Goal: Communication & Community: Share content

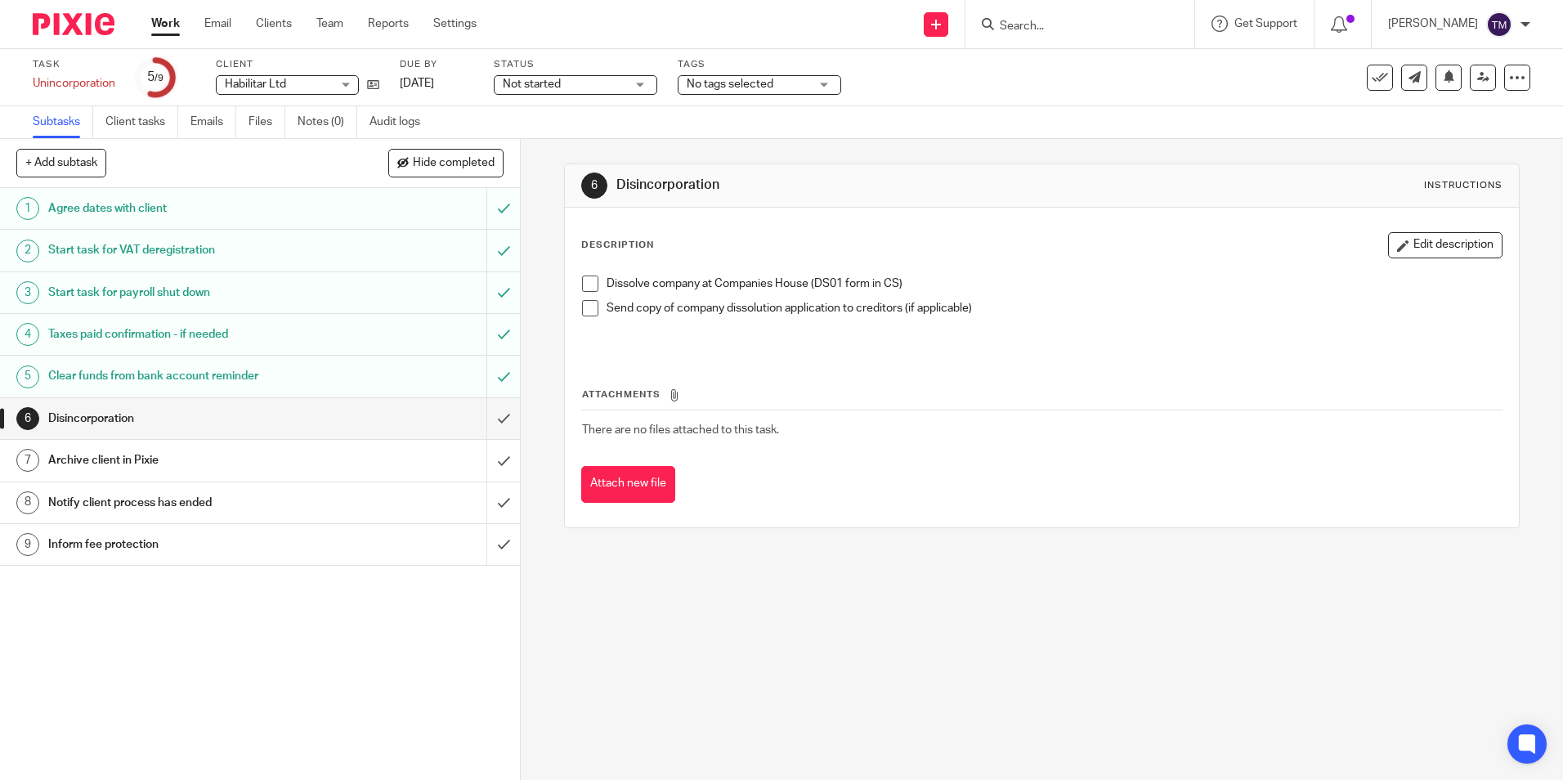
click at [1054, 29] on input "Search" at bounding box center [1071, 27] width 147 height 15
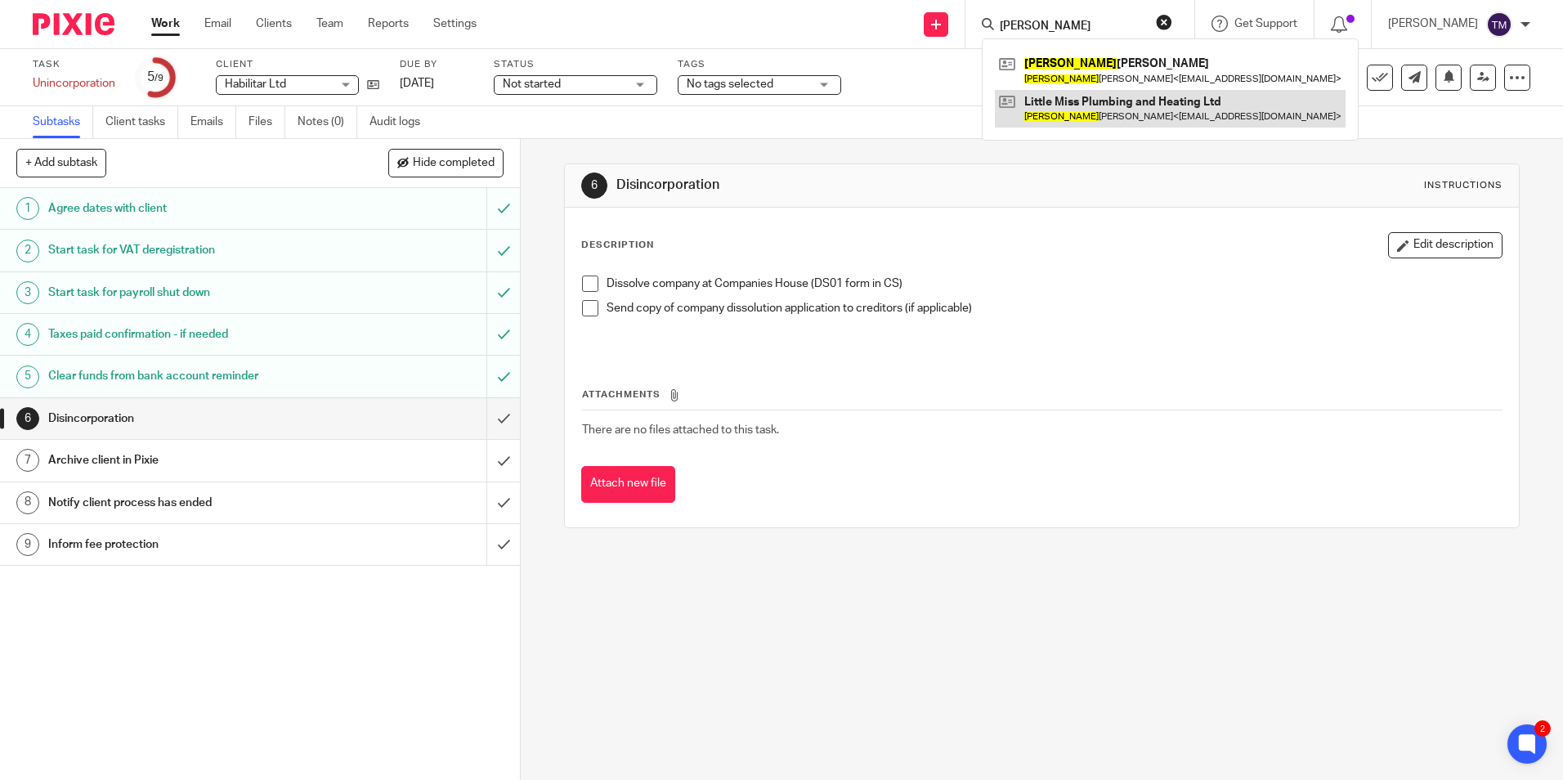
type input "alice"
click at [1097, 110] on link at bounding box center [1170, 109] width 351 height 38
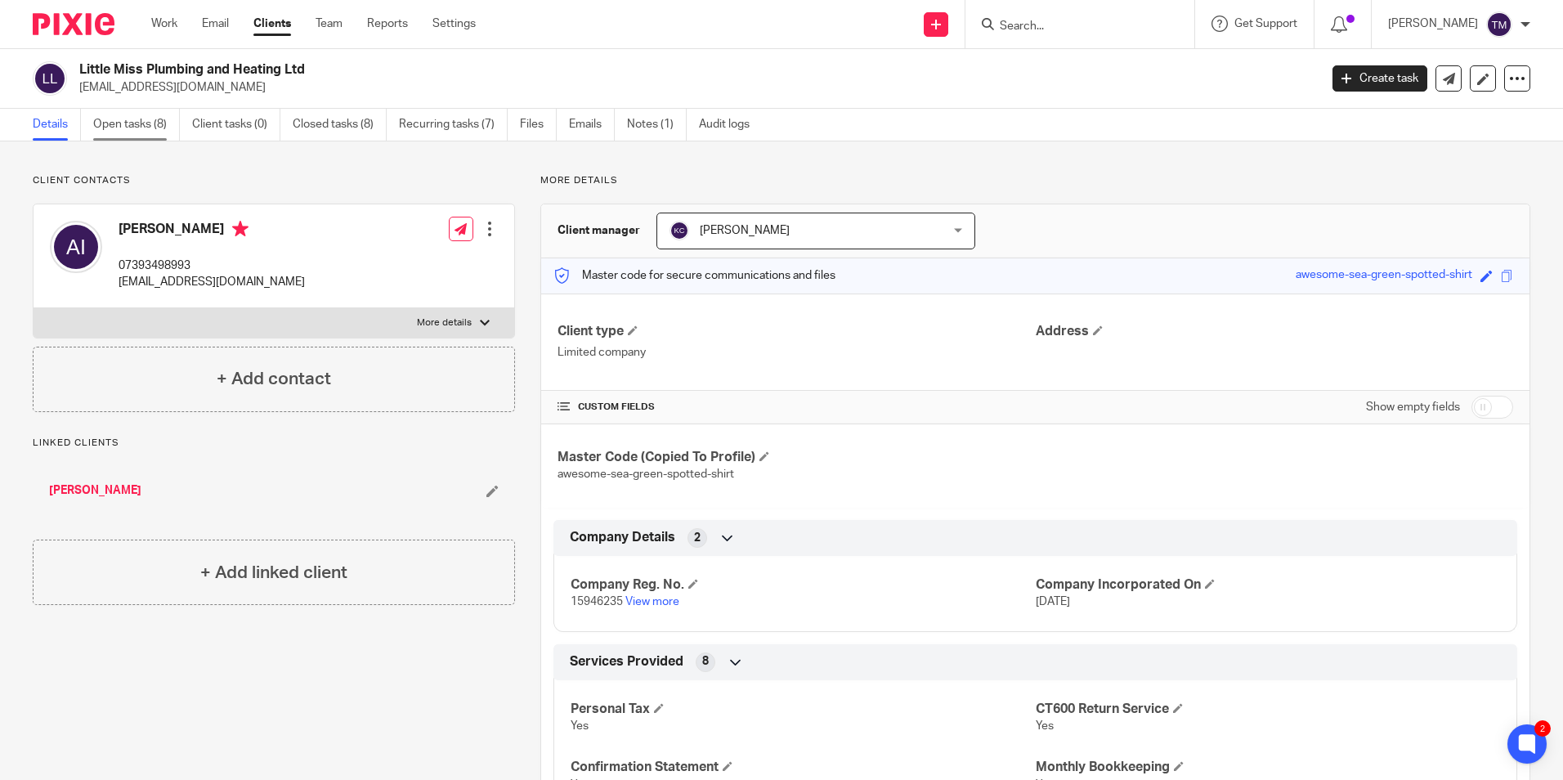
click at [137, 117] on link "Open tasks (8)" at bounding box center [136, 125] width 87 height 32
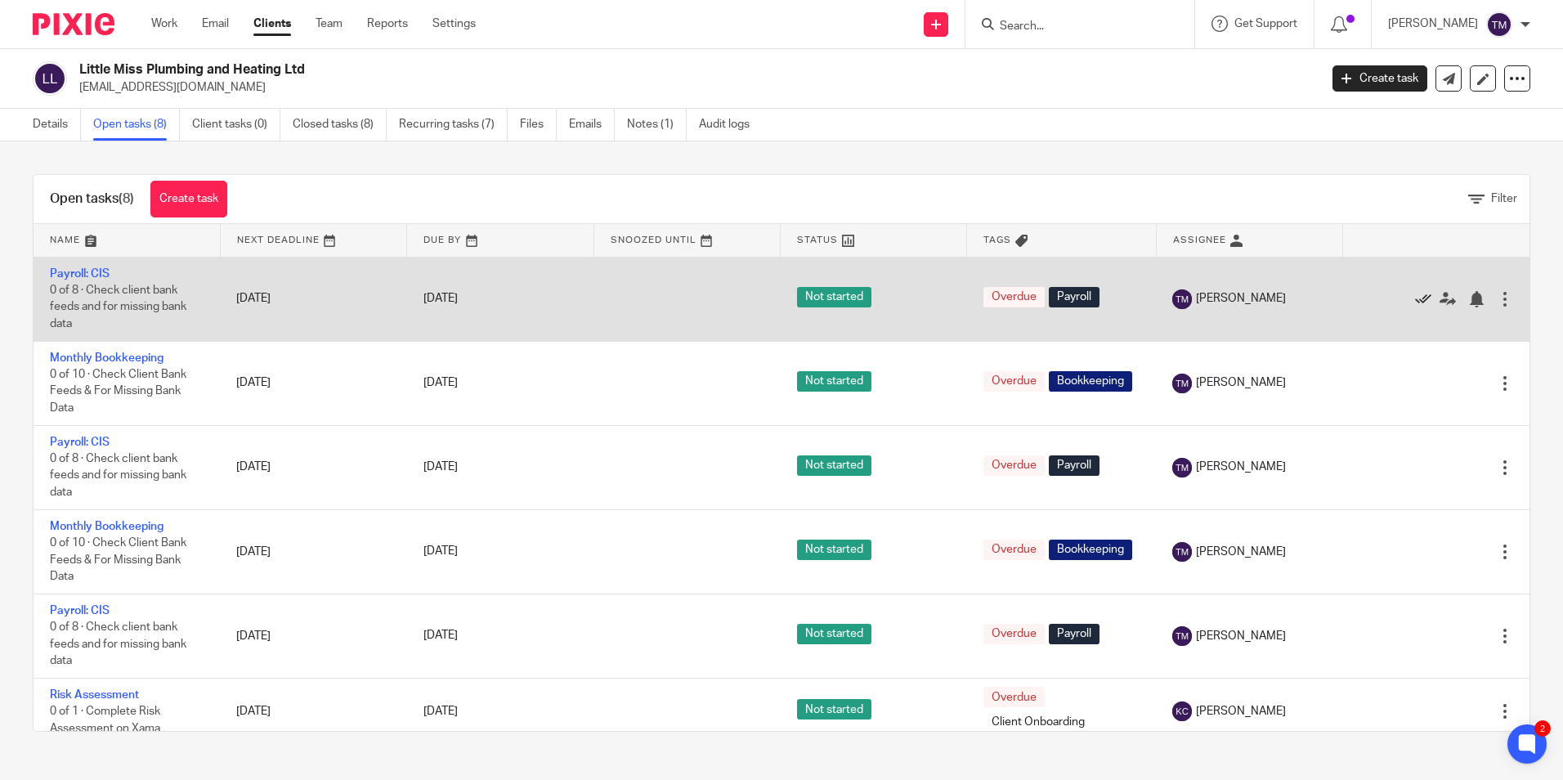
click at [1415, 300] on icon at bounding box center [1423, 299] width 16 height 16
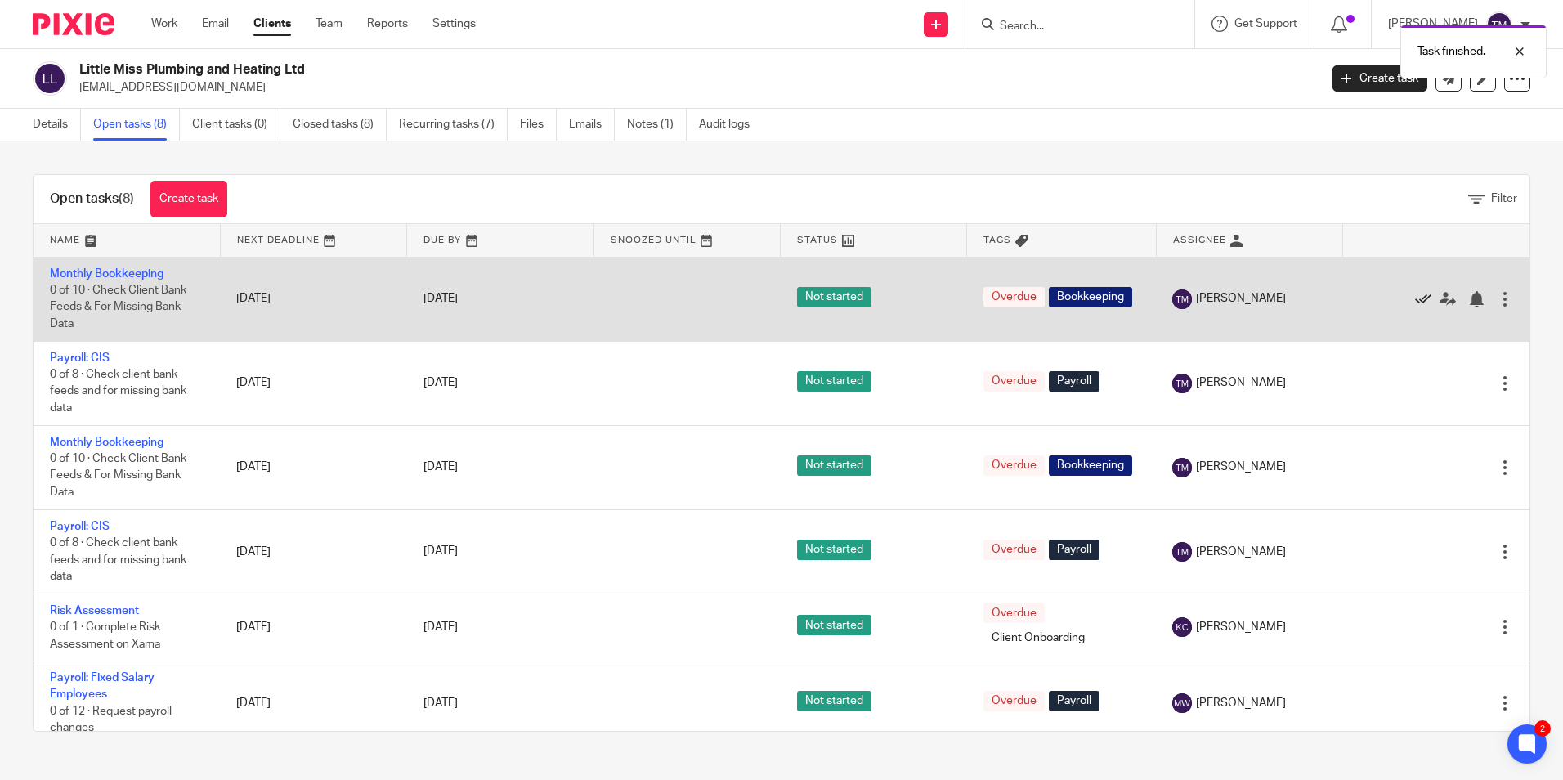
click at [1415, 300] on icon at bounding box center [1423, 299] width 16 height 16
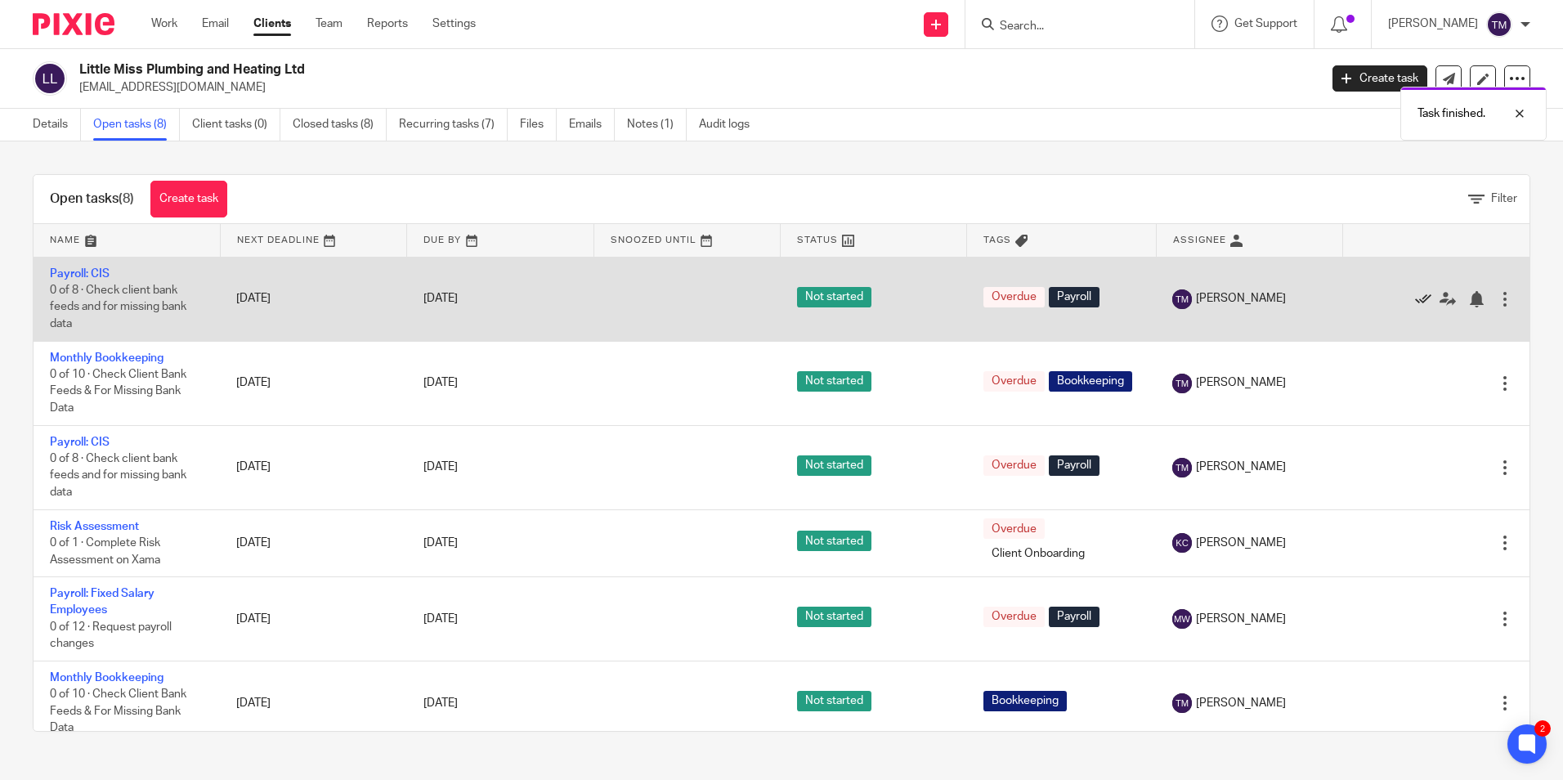
click at [1415, 300] on icon at bounding box center [1423, 299] width 16 height 16
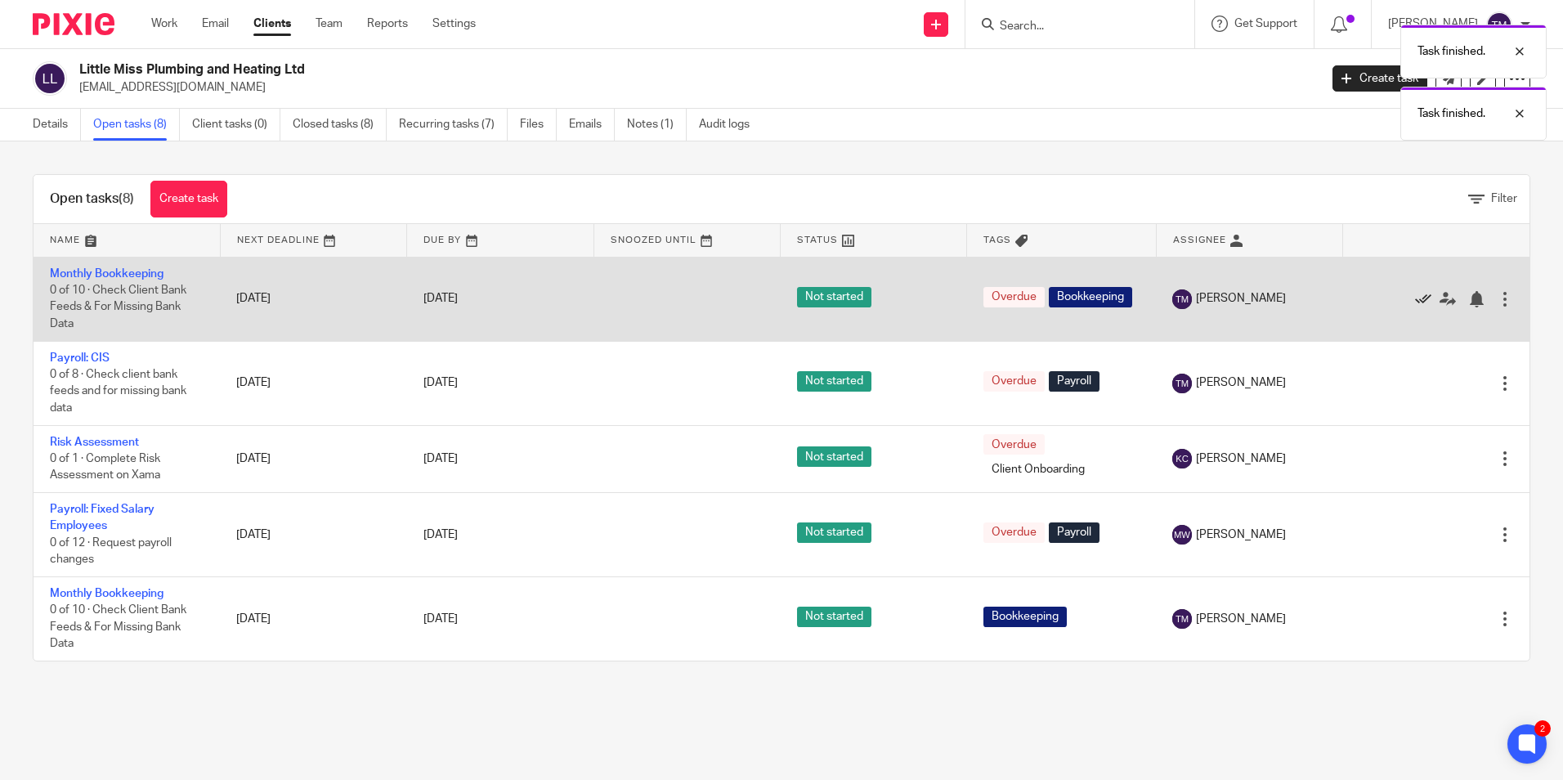
click at [1415, 298] on icon at bounding box center [1423, 299] width 16 height 16
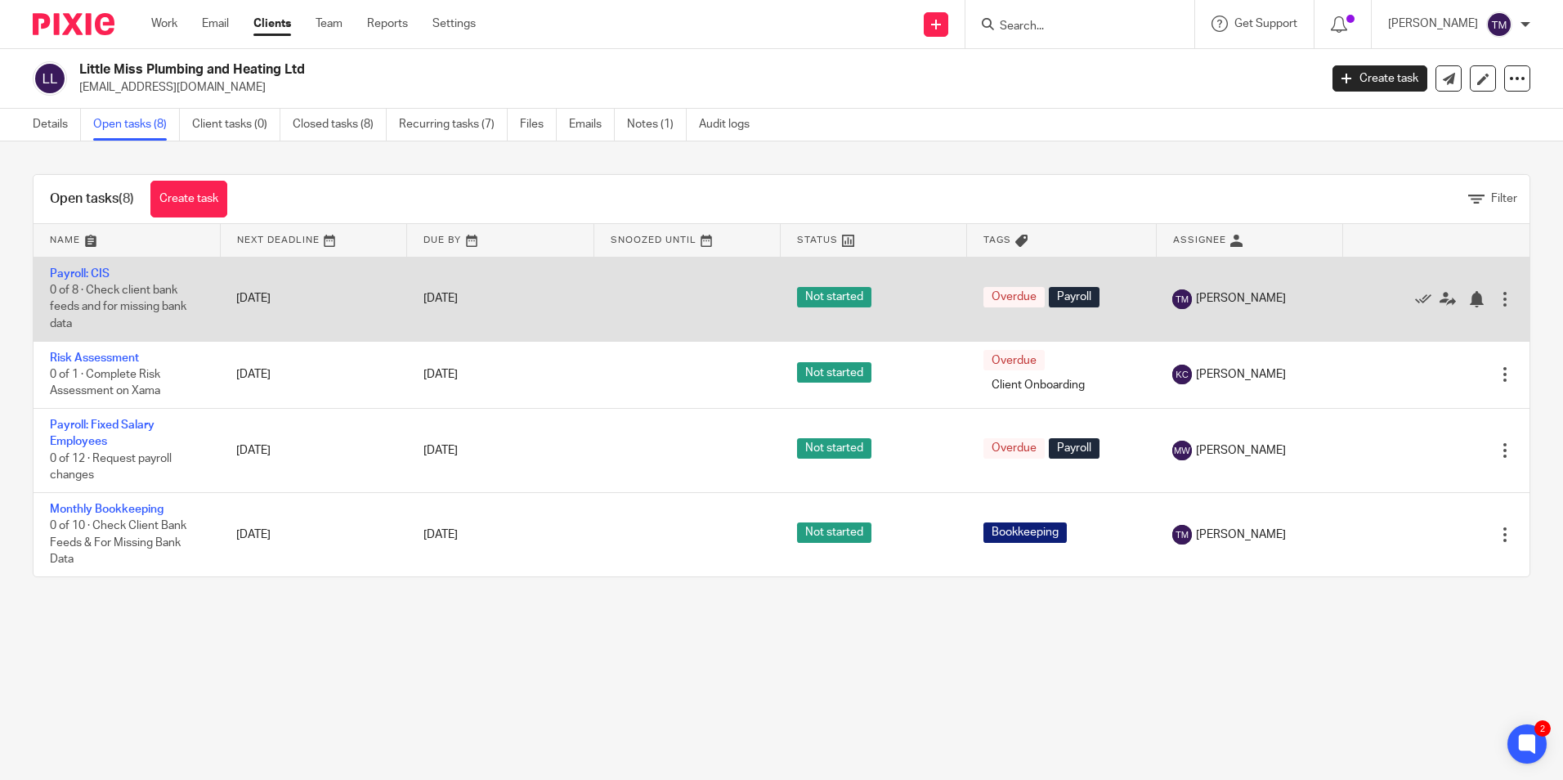
click at [380, 285] on td "[DATE]" at bounding box center [313, 299] width 186 height 84
click at [83, 271] on link "Payroll: CIS" at bounding box center [80, 273] width 60 height 11
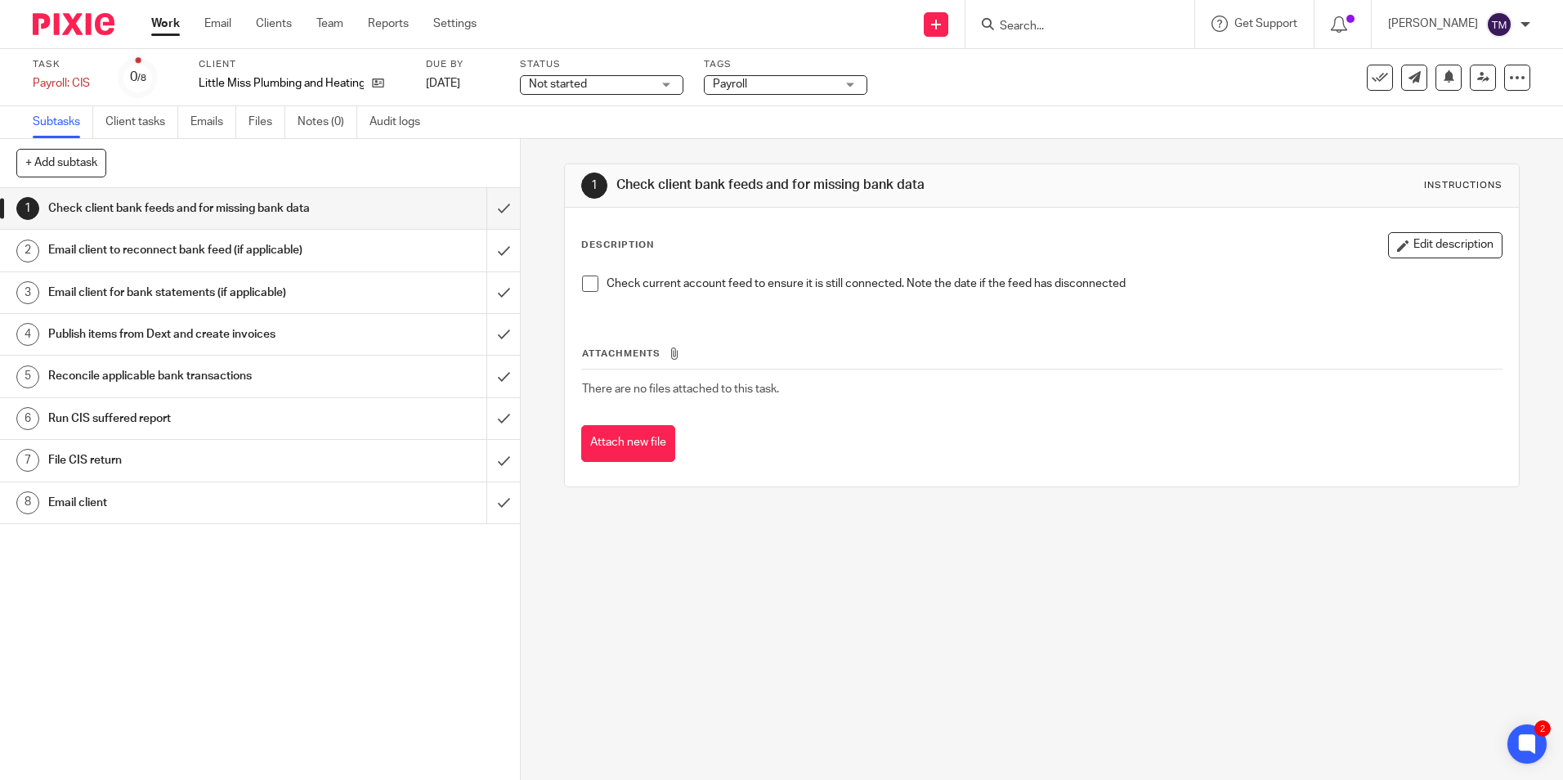
click at [301, 509] on h1 "Email client" at bounding box center [188, 503] width 281 height 25
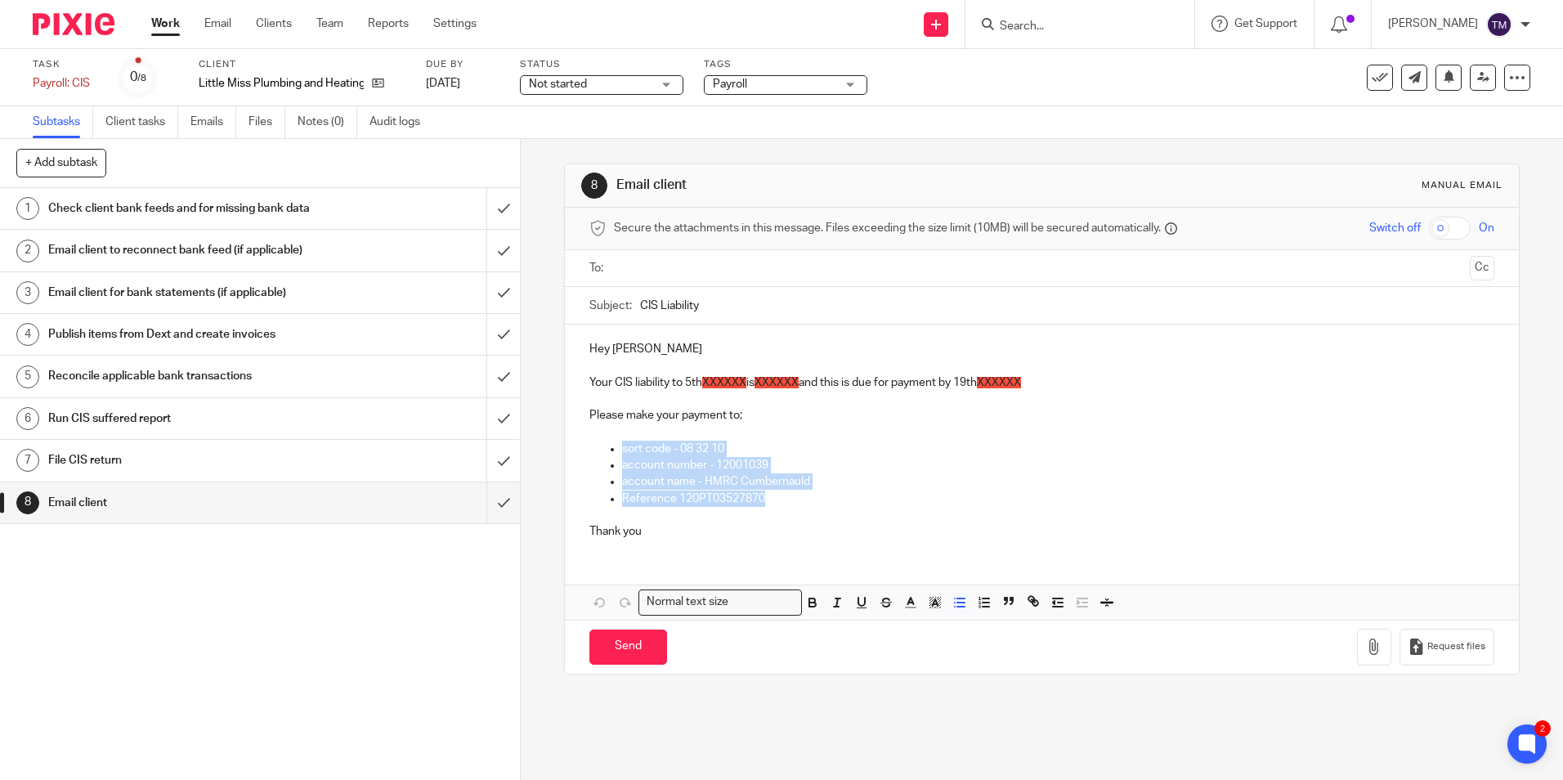
drag, startPoint x: 758, startPoint y: 497, endPoint x: 607, endPoint y: 444, distance: 159.5
click at [607, 444] on ul "sort code - 08 32 10 account number - 12001039 account name - HMRC Cumbernauld …" at bounding box center [1041, 474] width 904 height 66
copy ul "sort code - 08 32 10 account number - 12001039 account name - HMRC Cumbernauld …"
click at [719, 343] on p "Hey [PERSON_NAME]" at bounding box center [1041, 349] width 904 height 16
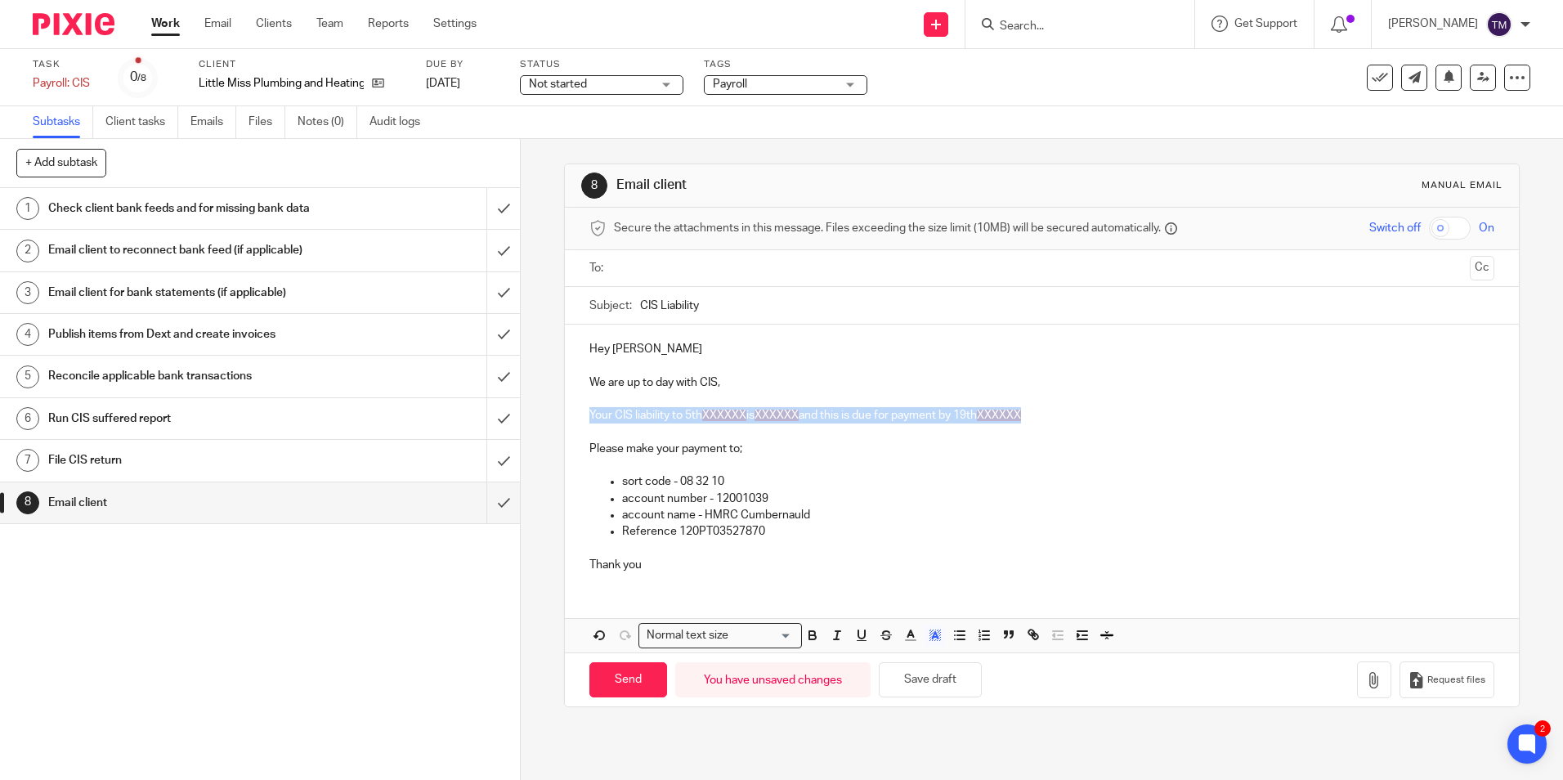
drag, startPoint x: 1060, startPoint y: 412, endPoint x: 574, endPoint y: 410, distance: 486.4
click at [574, 410] on div "Hey [PERSON_NAME] We are up to day with CIS, Your CIS liability to 5th XXXXXX i…" at bounding box center [1041, 455] width 953 height 261
click at [726, 379] on p "We are up to day with CIS," at bounding box center [1041, 382] width 904 height 16
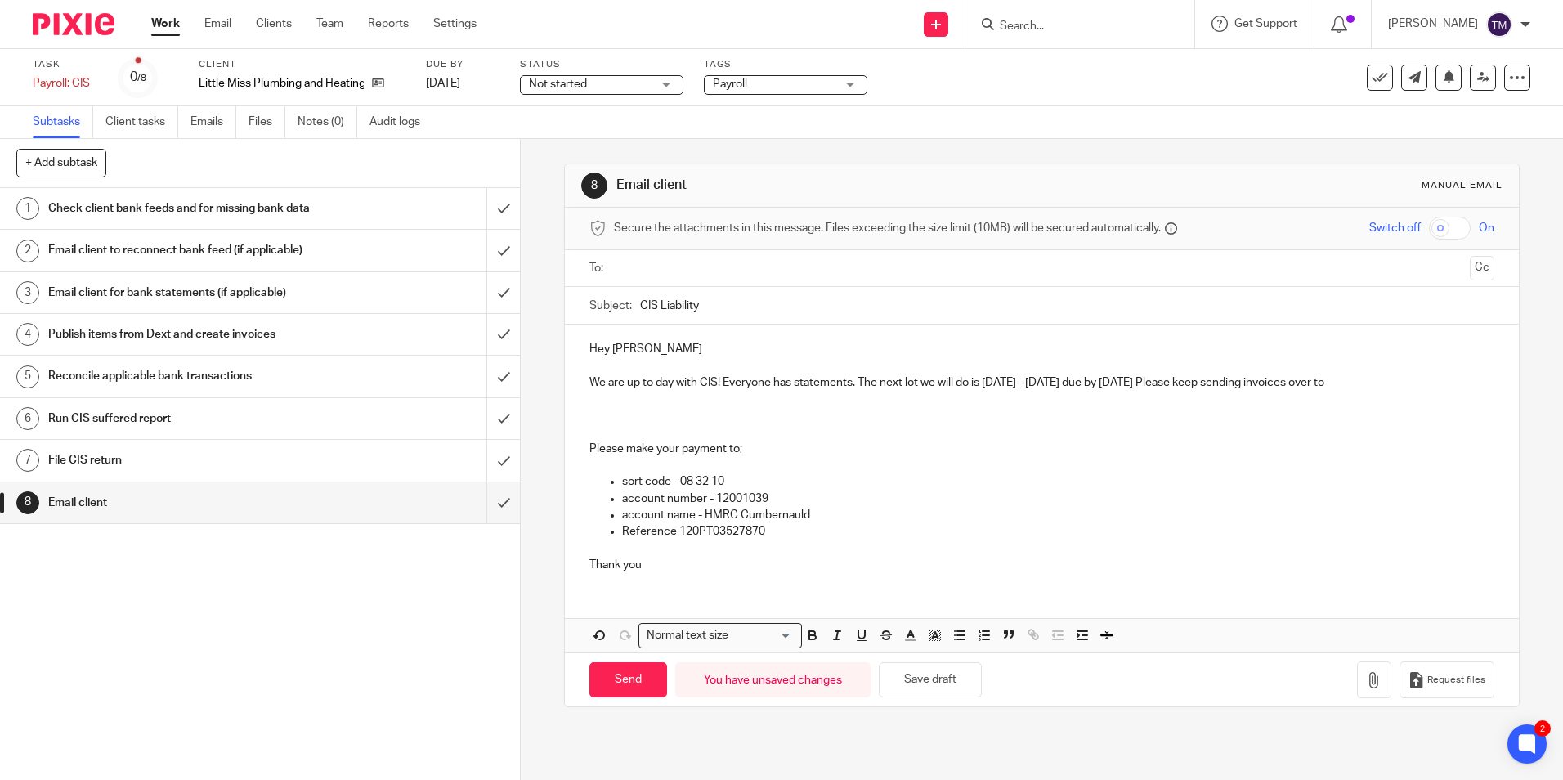
drag, startPoint x: 1359, startPoint y: 377, endPoint x: 1257, endPoint y: 409, distance: 106.3
click at [1257, 409] on p at bounding box center [1041, 415] width 904 height 16
click at [1372, 378] on p "We are up to day with CIS! Everyone has statements. The next lot we will do is …" at bounding box center [1041, 382] width 904 height 16
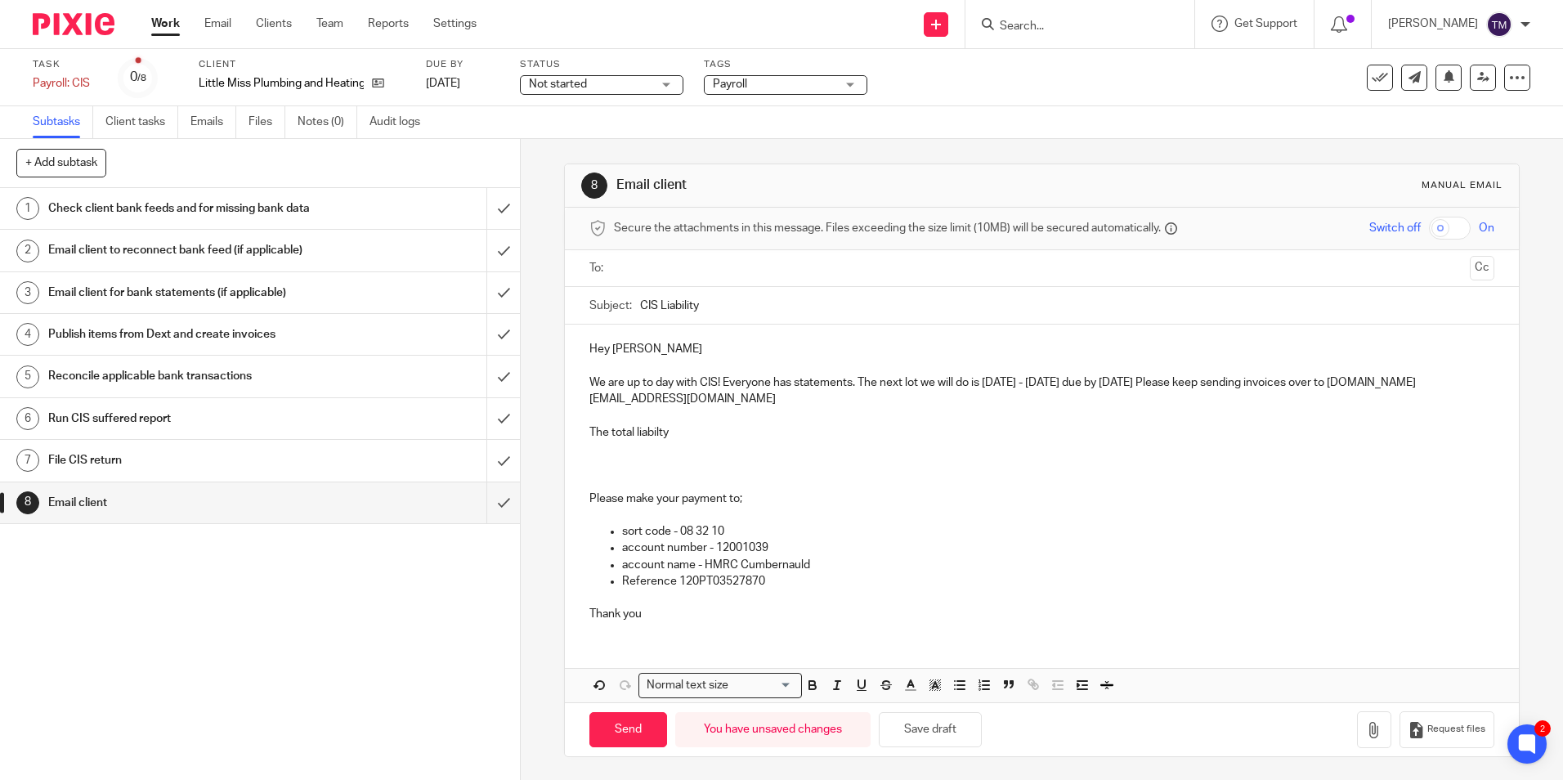
click at [656, 433] on p "The total liabilty" at bounding box center [1041, 432] width 904 height 16
click at [762, 269] on input "text" at bounding box center [1041, 268] width 843 height 19
click at [804, 441] on p "The total liability from May to Sept is" at bounding box center [1041, 436] width 904 height 16
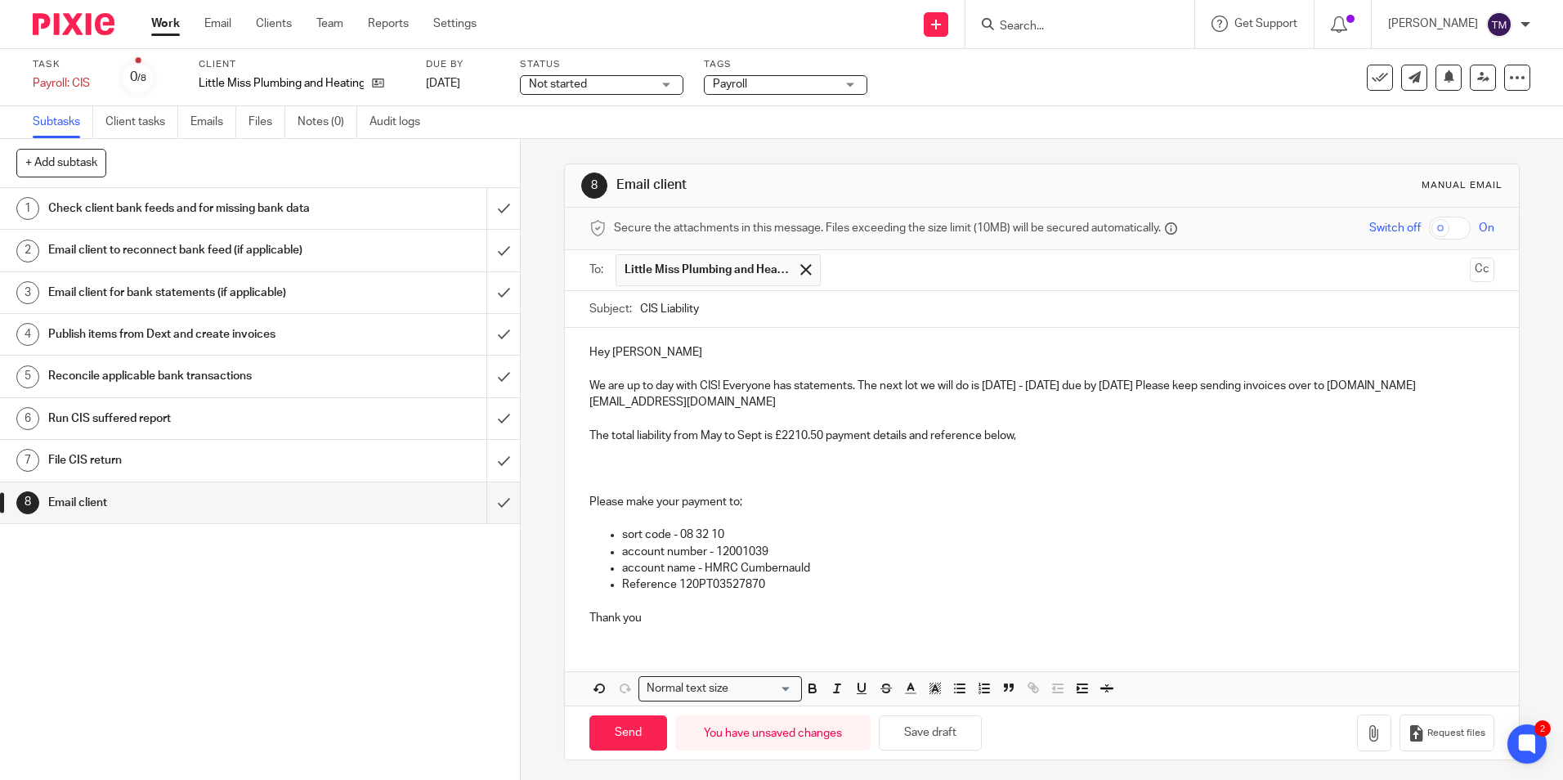
click at [589, 473] on p at bounding box center [1041, 468] width 904 height 16
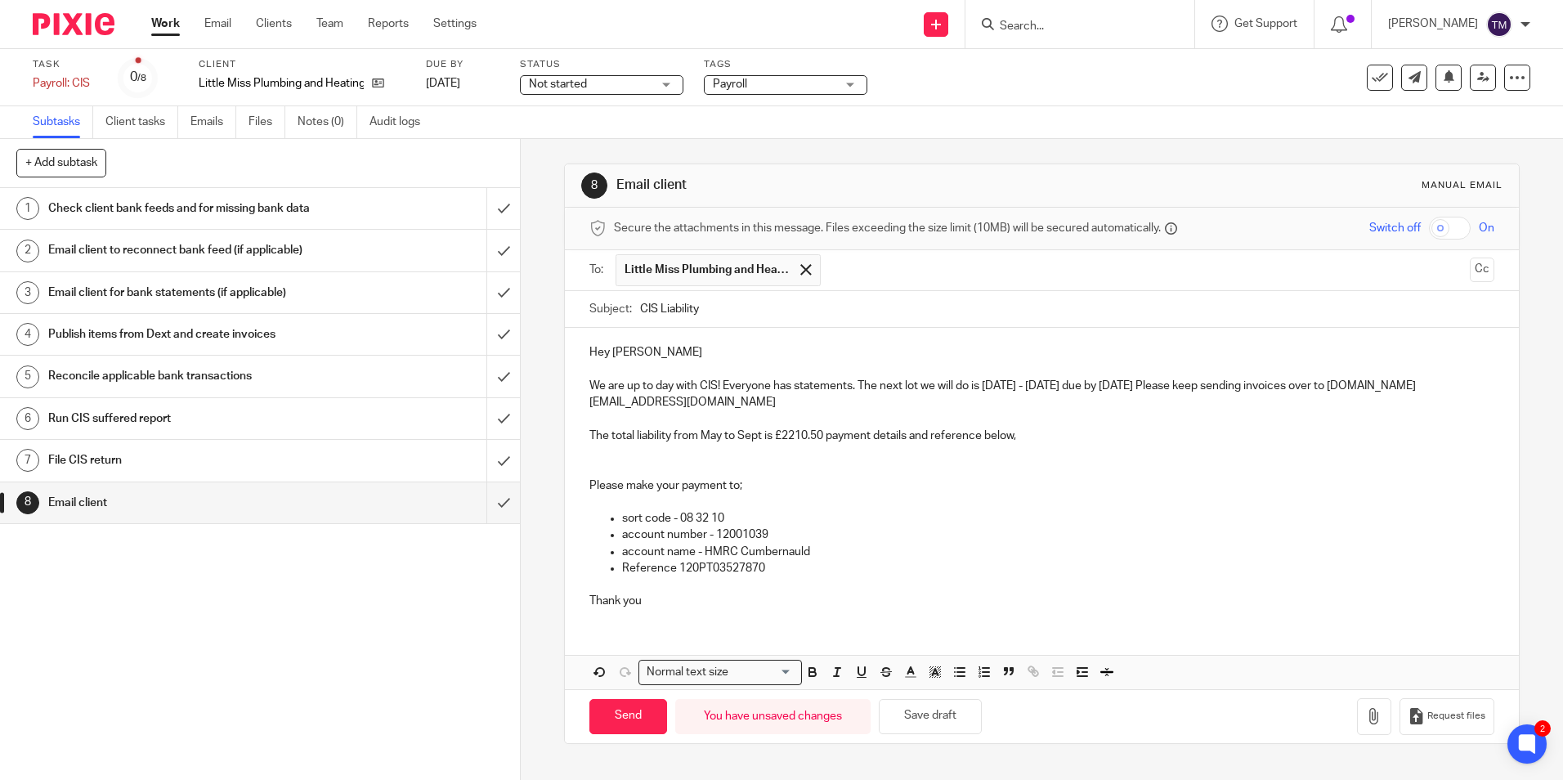
click at [850, 402] on p "We are up to day with CIS! Everyone has statements. The next lot we will do is …" at bounding box center [1041, 395] width 904 height 34
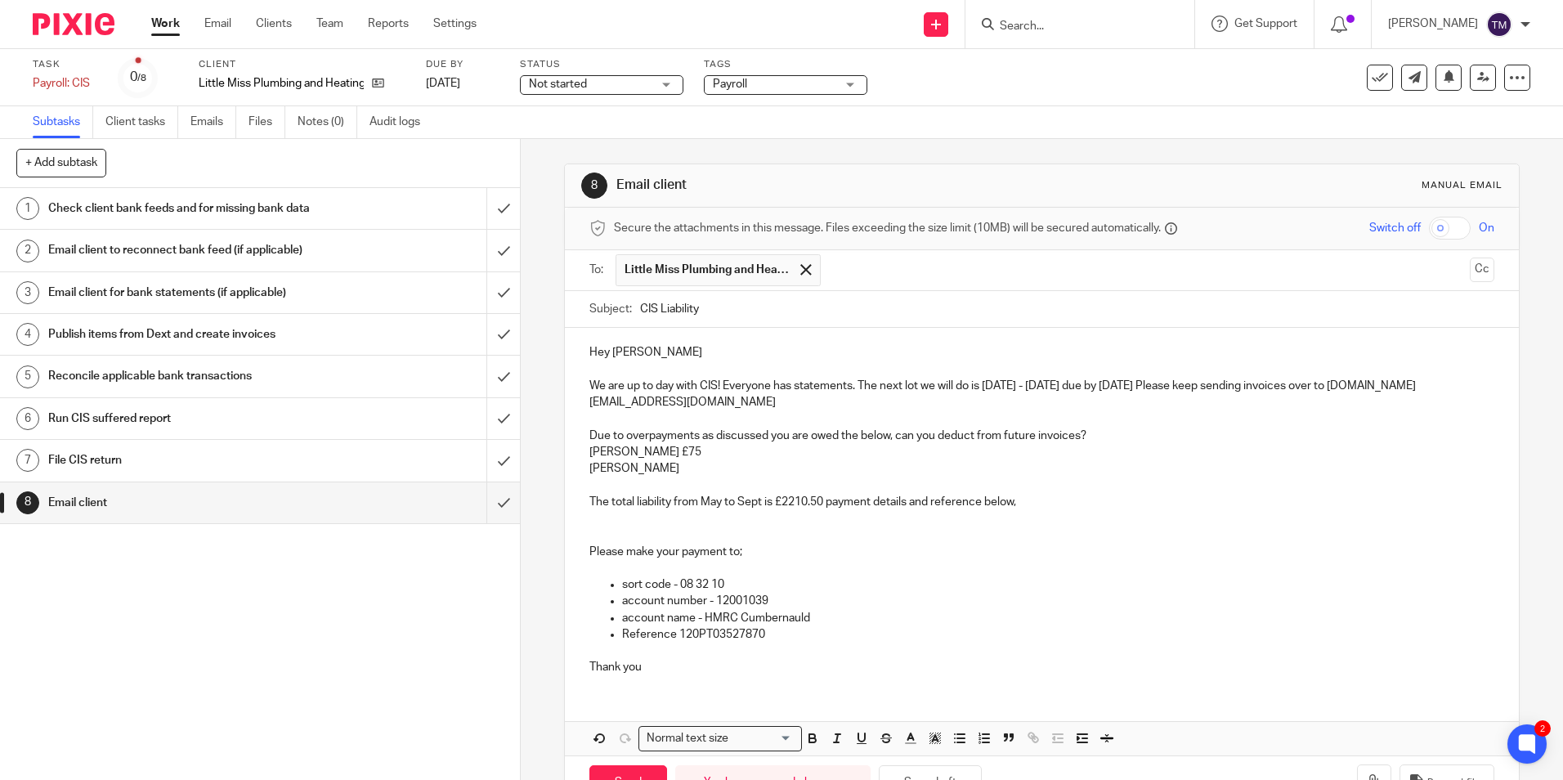
click at [626, 467] on p "[PERSON_NAME]" at bounding box center [1041, 468] width 904 height 16
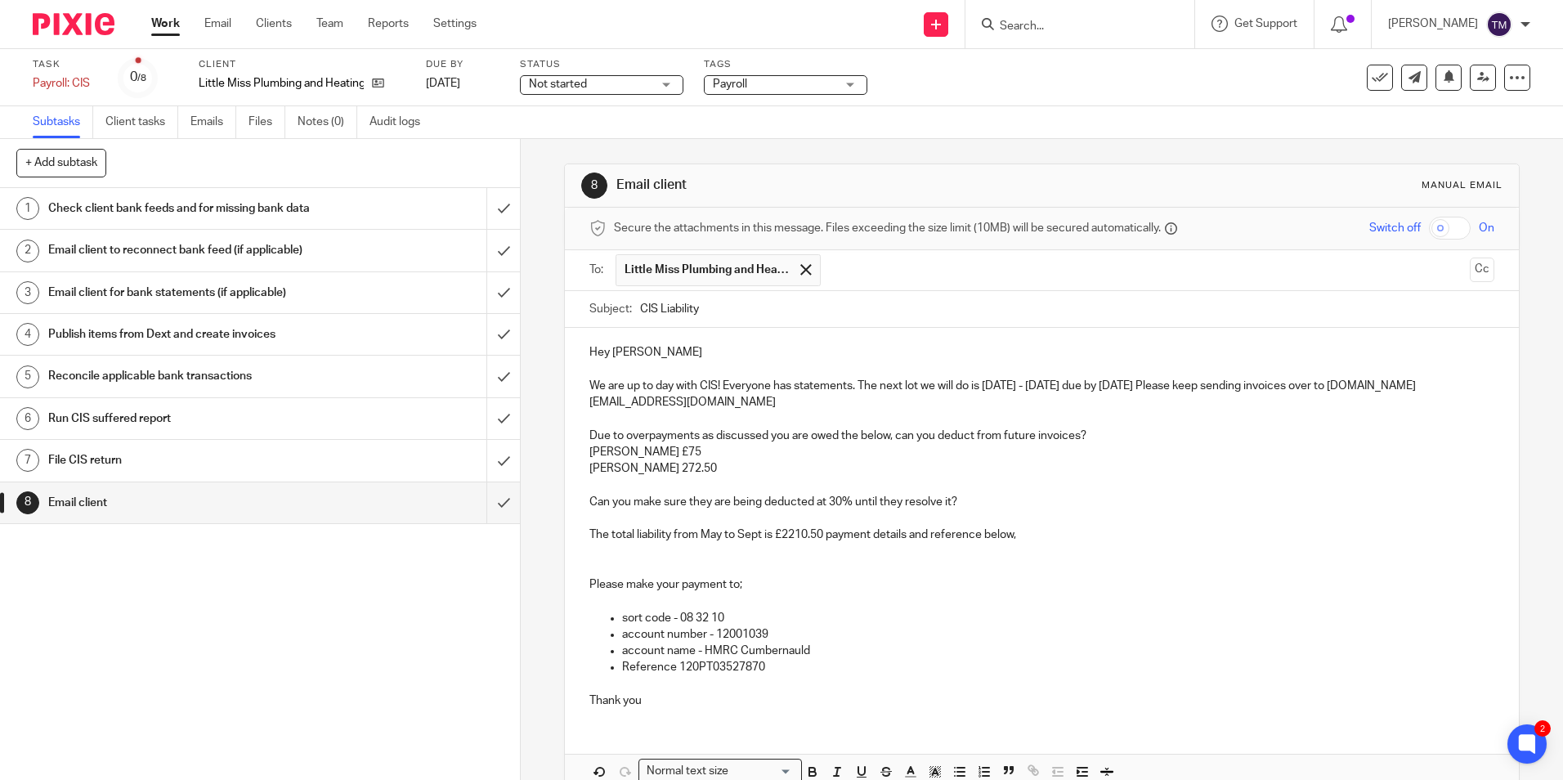
click at [670, 383] on p "We are up to day with CIS! Everyone has statements. The next lot we will do is …" at bounding box center [1041, 395] width 904 height 34
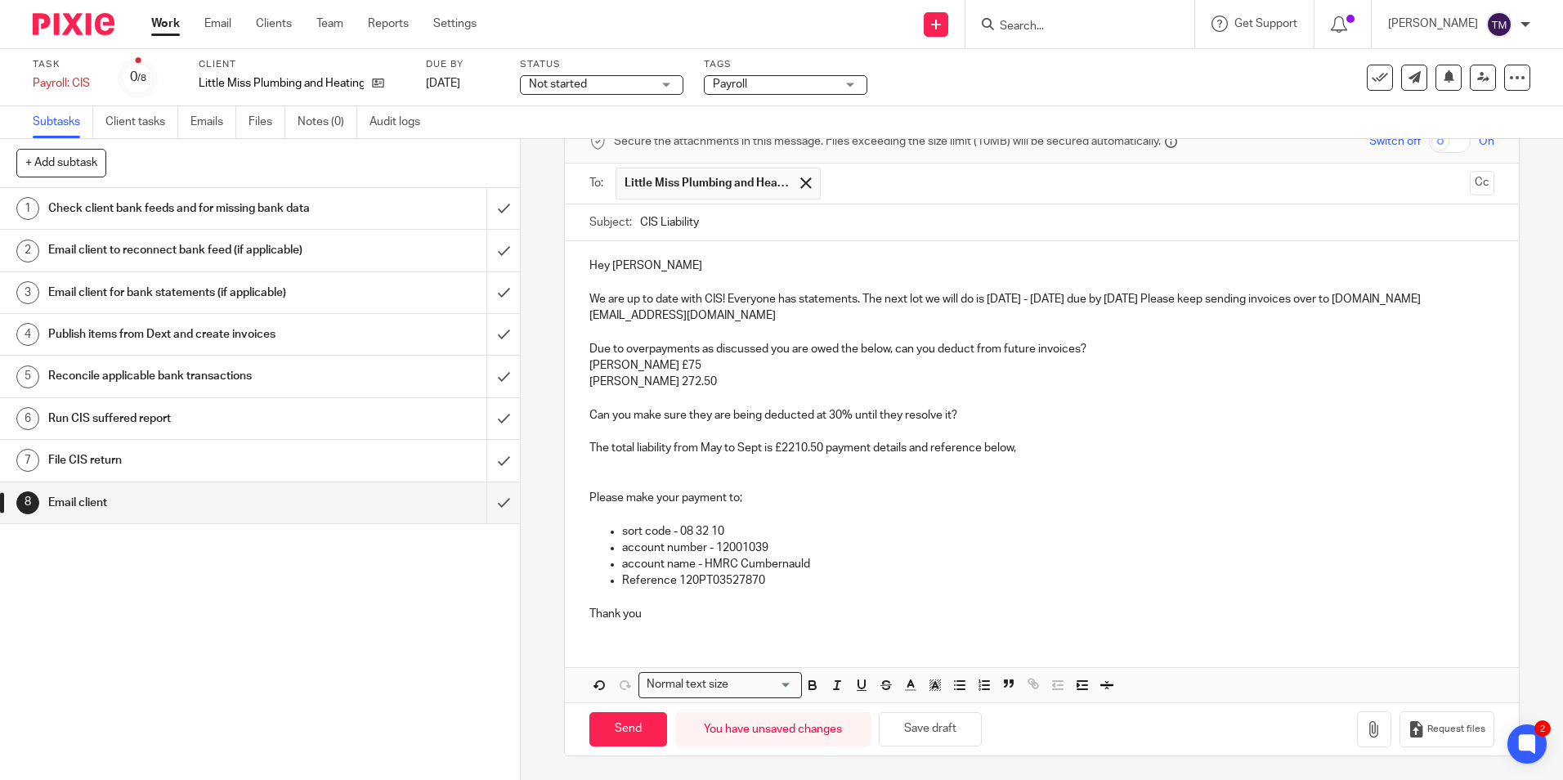
scroll to position [87, 0]
click at [602, 729] on input "Send" at bounding box center [628, 728] width 78 height 35
type input "Sent"
